Goal: Transaction & Acquisition: Purchase product/service

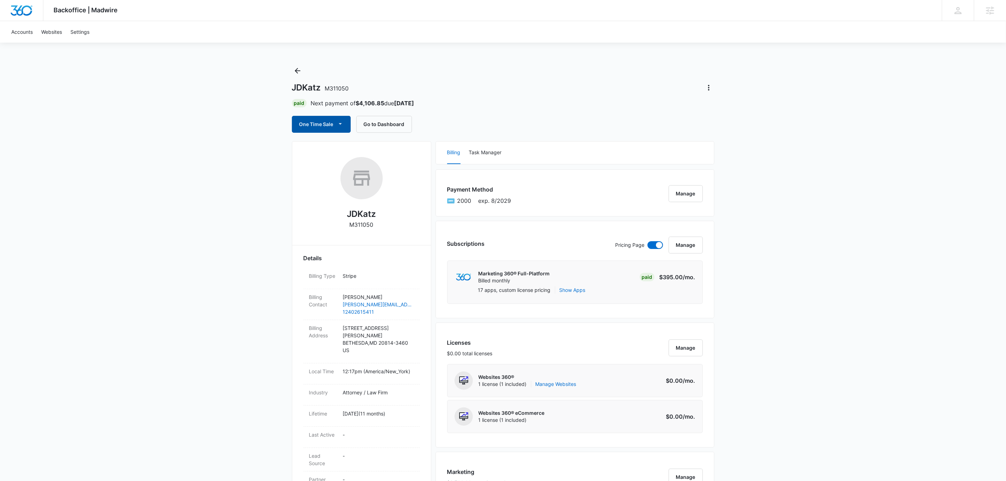
click at [318, 125] on button "One Time Sale" at bounding box center [321, 124] width 59 height 17
click at [339, 146] on div "Run One-Time Payment" at bounding box center [341, 148] width 81 height 7
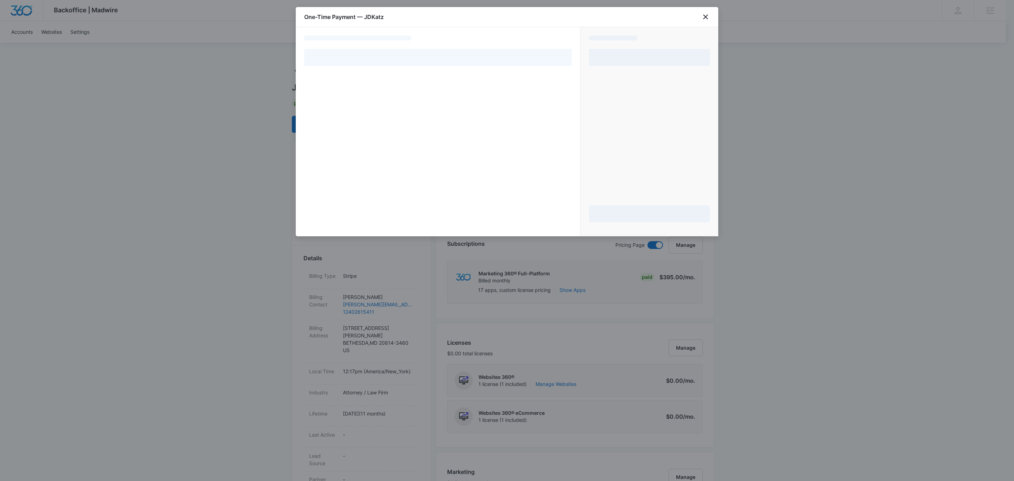
select select "pm_1QT4oCA4n8RTgNjUNd2jEl8R"
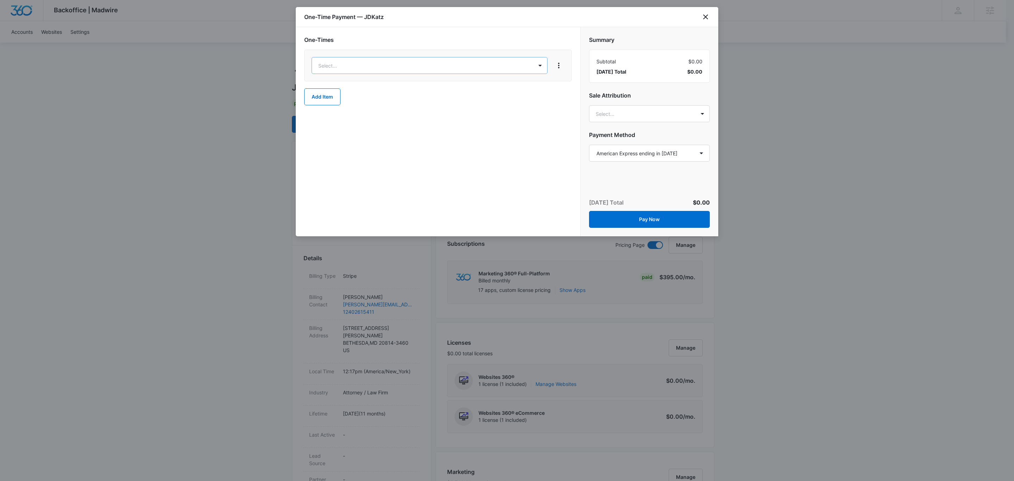
click at [411, 112] on div "Content Credits – $1.00" at bounding box center [428, 112] width 217 height 7
drag, startPoint x: 439, startPoint y: 65, endPoint x: 376, endPoint y: 68, distance: 62.4
click at [377, 68] on div "Content Credits $1.00 1" at bounding box center [413, 66] width 203 height 18
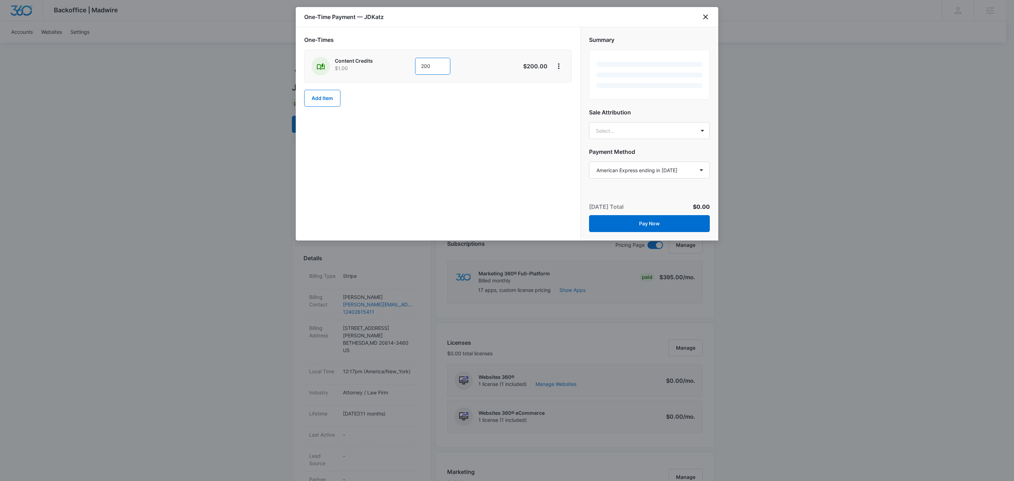
type input "200"
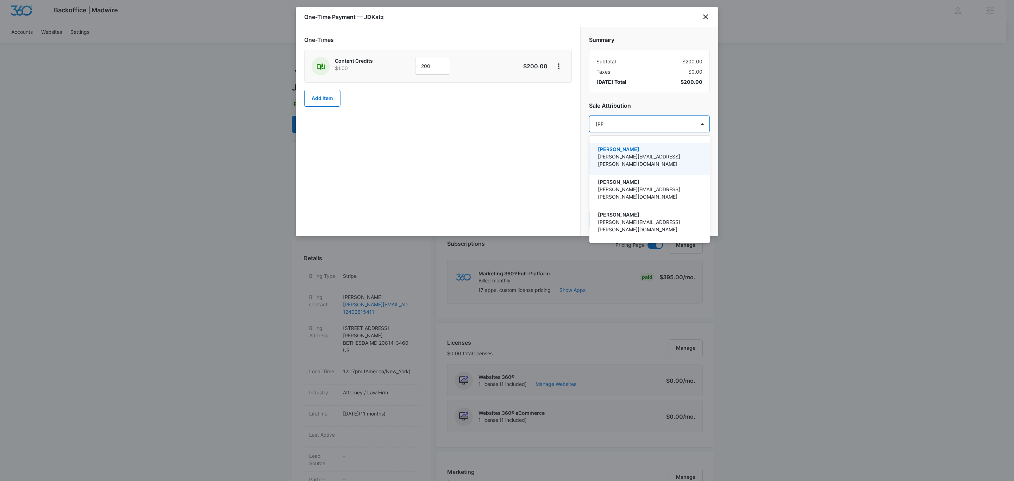
type input "[PERSON_NAME]"
click at [630, 149] on p "[PERSON_NAME]" at bounding box center [649, 148] width 102 height 7
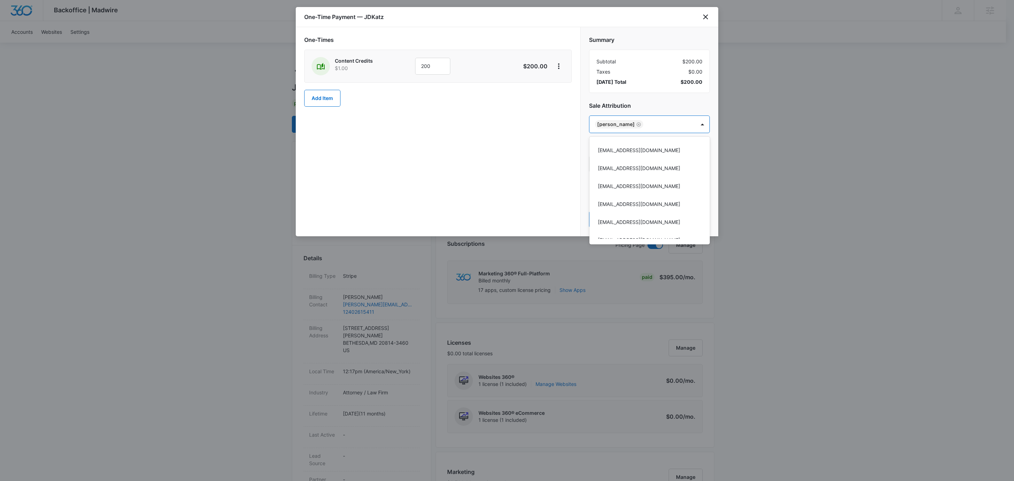
click at [646, 98] on div at bounding box center [507, 240] width 1014 height 481
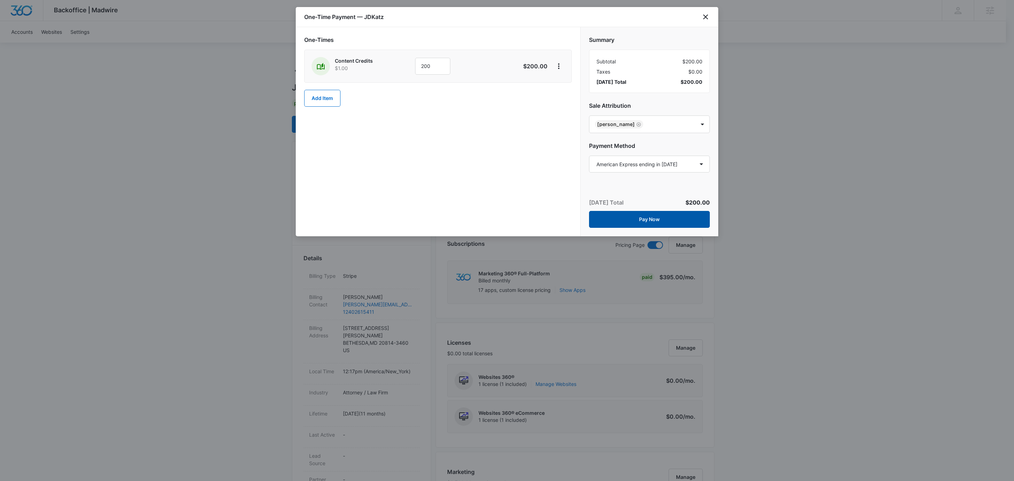
click at [689, 220] on button "Pay Now" at bounding box center [649, 219] width 121 height 17
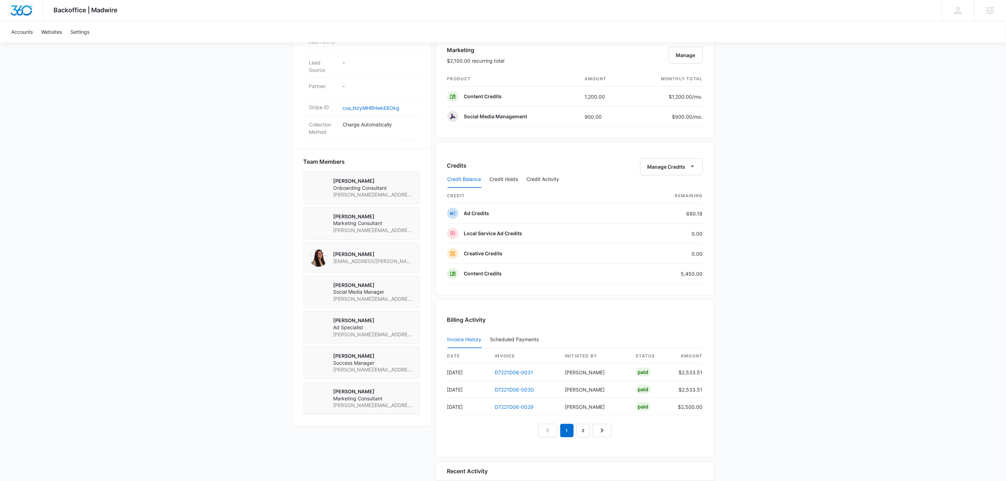
scroll to position [423, 0]
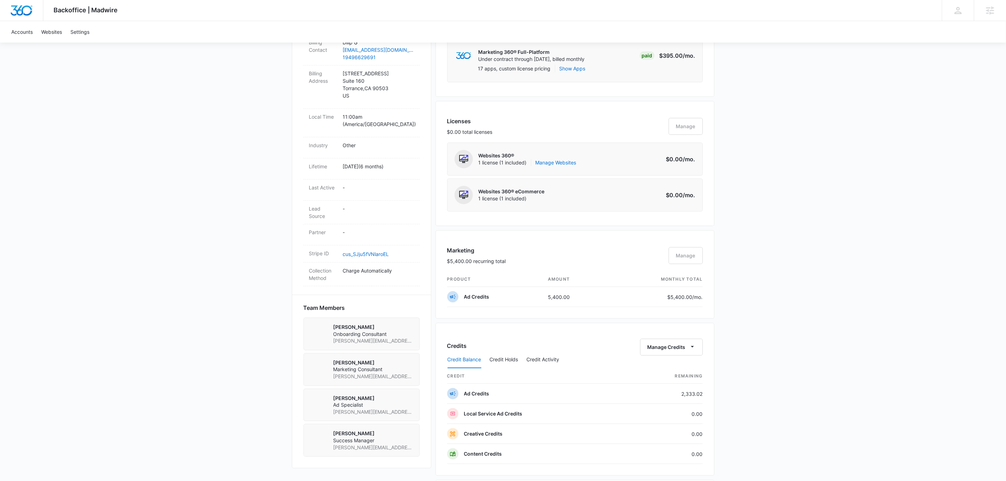
scroll to position [423, 0]
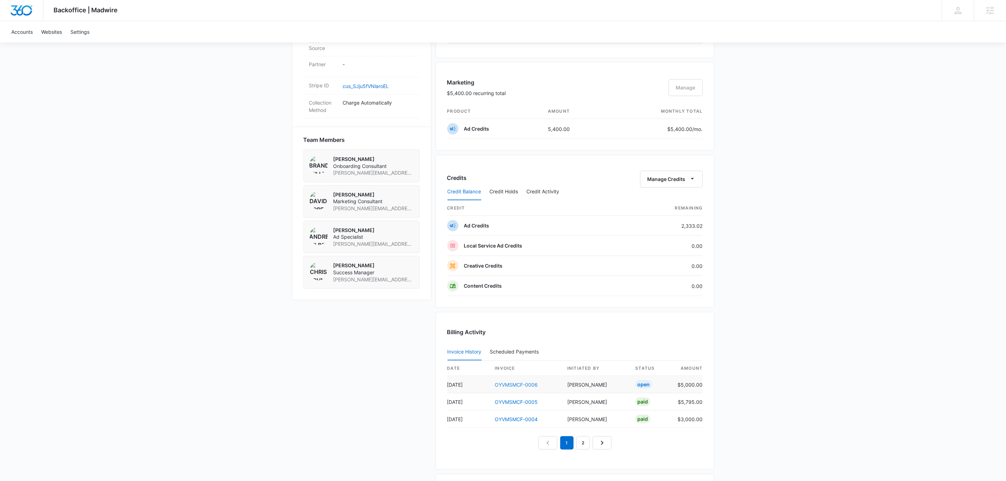
click at [524, 386] on link "OYVMSMCF-0006" at bounding box center [516, 385] width 43 height 6
